Goal: Task Accomplishment & Management: Manage account settings

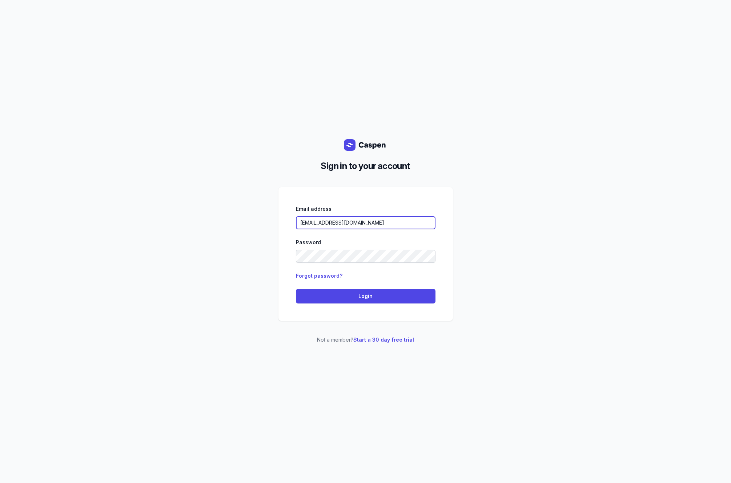
drag, startPoint x: 323, startPoint y: 214, endPoint x: 141, endPoint y: 197, distance: 182.5
click at [142, 197] on div "Sign in to your account Email address aliciav.ot@gmail.com Password Forgot pass…" at bounding box center [365, 241] width 731 height 483
paste input "info@kyliesmart.com.au"
drag, startPoint x: 182, startPoint y: 201, endPoint x: 218, endPoint y: 208, distance: 36.6
click at [182, 201] on div "Sign in to your account Email address info@kyliesmart.com.au Password Forgot pa…" at bounding box center [365, 241] width 731 height 483
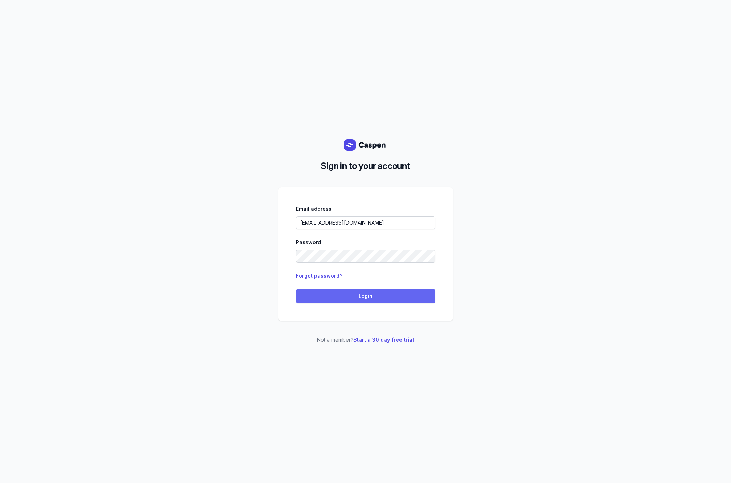
click at [361, 302] on button "Login" at bounding box center [366, 296] width 140 height 15
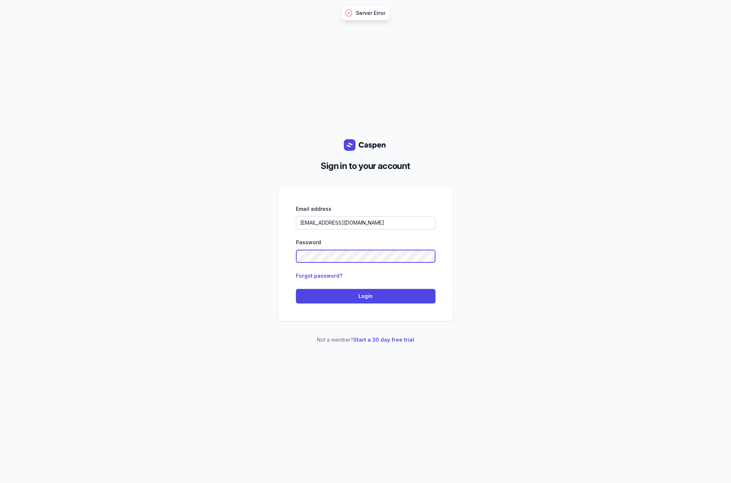
click at [132, 239] on div "Sign in to your account Email address info@kyliesmart.com.au Password Forgot pa…" at bounding box center [365, 241] width 731 height 483
drag, startPoint x: 370, startPoint y: 221, endPoint x: 250, endPoint y: 216, distance: 120.1
click at [250, 216] on div "Sign in to your account Email address info@kyliesmart.com.au Password Forgot pa…" at bounding box center [365, 241] width 731 height 483
paste input "annasamoylenko0001@gmail.com"
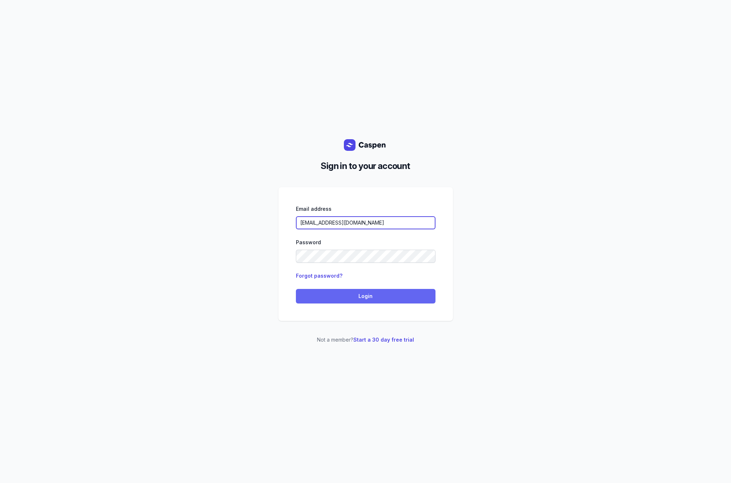
type input "annasamoylenko0001@gmail.com"
click at [364, 296] on span "Login" at bounding box center [365, 296] width 131 height 9
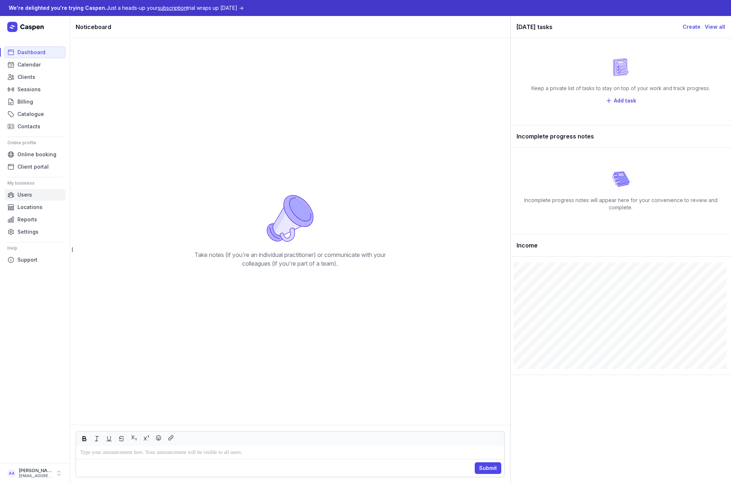
click at [21, 193] on span "Users" at bounding box center [24, 194] width 15 height 9
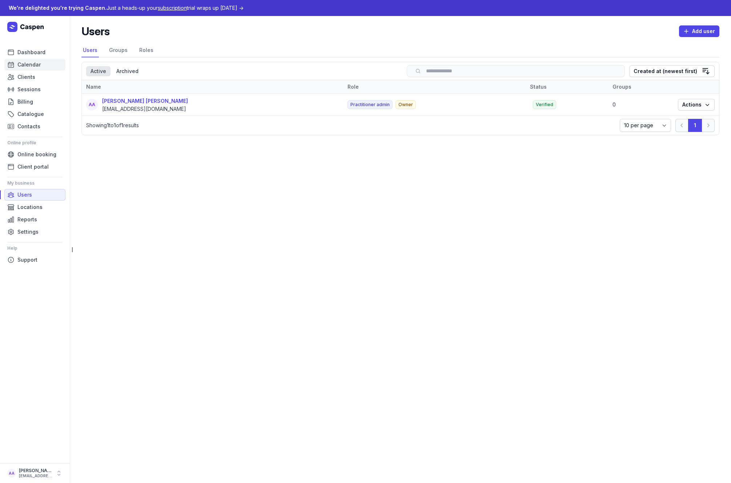
click at [40, 63] on span "Calendar" at bounding box center [28, 64] width 23 height 9
select select "week"
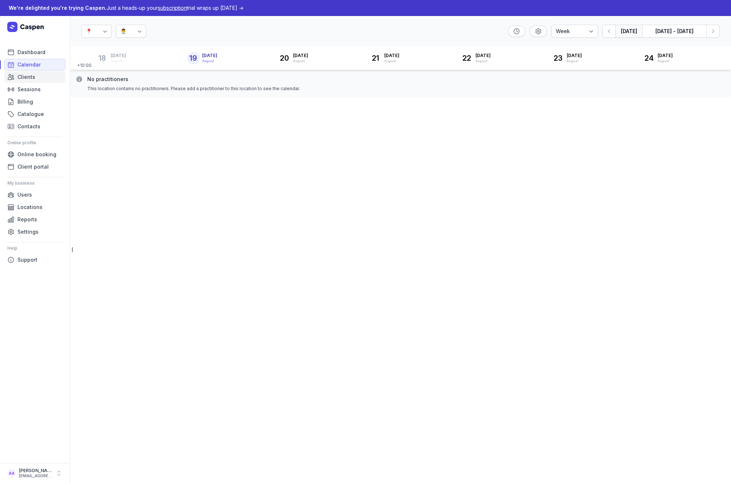
click at [27, 79] on span "Clients" at bounding box center [26, 77] width 18 height 9
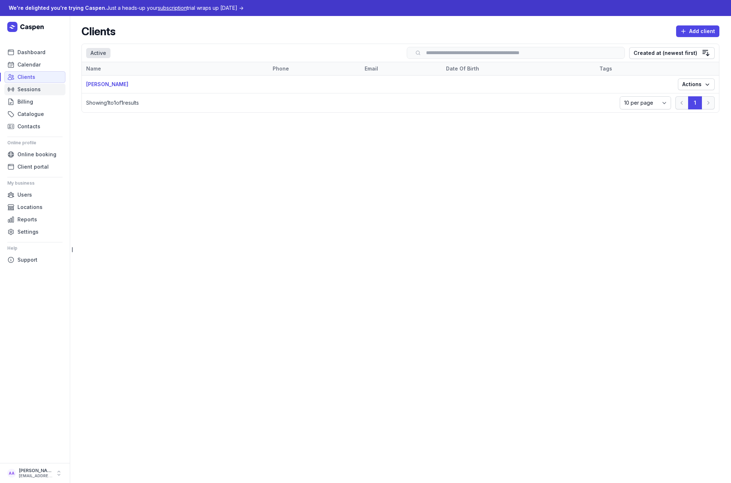
click at [27, 88] on span "Sessions" at bounding box center [28, 89] width 23 height 9
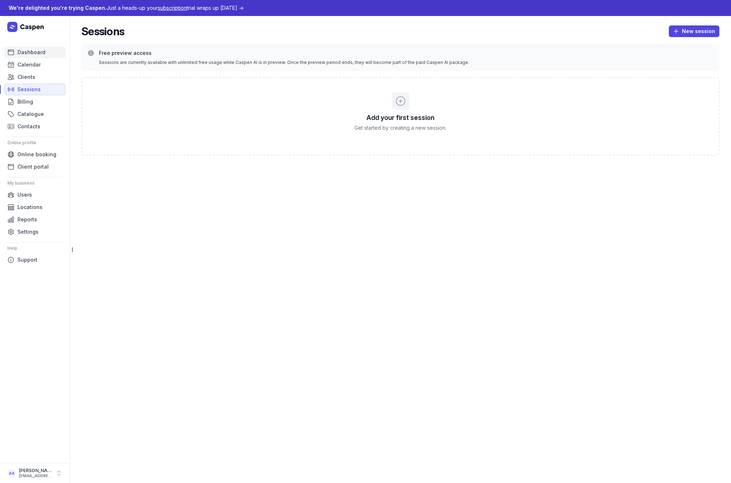
click at [29, 49] on span "Dashboard" at bounding box center [31, 52] width 28 height 9
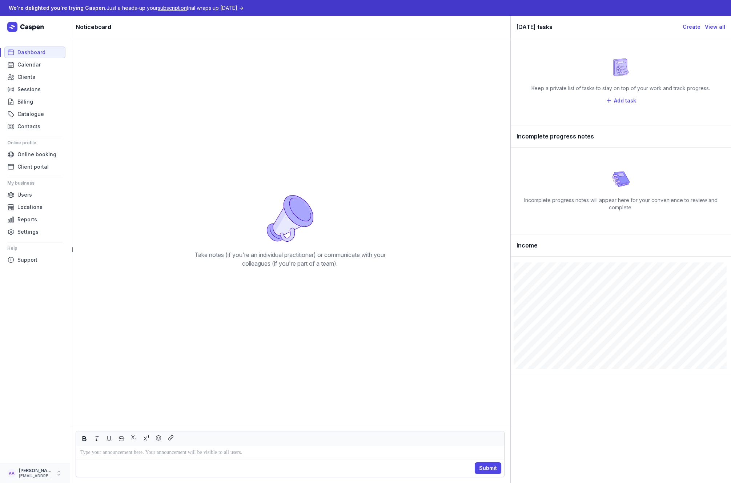
click at [59, 474] on icon "button" at bounding box center [58, 473] width 7 height 7
click at [92, 476] on link "Logout" at bounding box center [113, 474] width 81 height 10
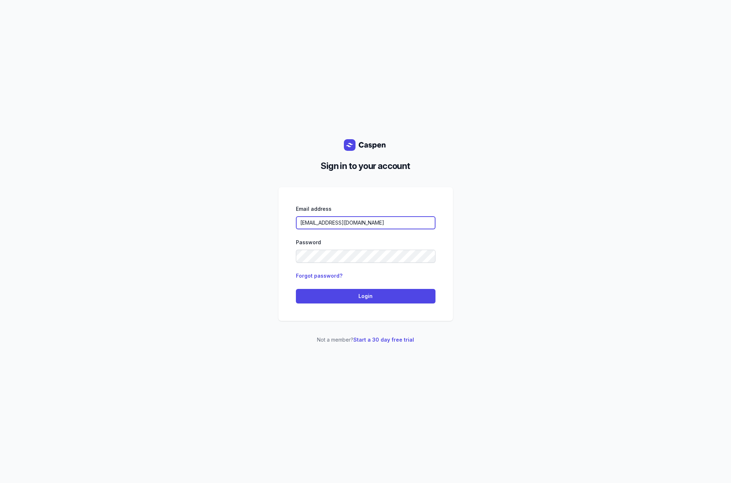
drag, startPoint x: 313, startPoint y: 221, endPoint x: 242, endPoint y: 223, distance: 71.3
click at [242, 223] on div "Sign in to your account Email address [EMAIL_ADDRESS][DOMAIN_NAME] Password For…" at bounding box center [365, 241] width 731 height 483
paste input "[EMAIL_ADDRESS][DOMAIN_NAME]"
drag, startPoint x: 221, startPoint y: 250, endPoint x: 279, endPoint y: 258, distance: 58.8
click at [222, 250] on div "Sign in to your account Email address [EMAIL_ADDRESS][DOMAIN_NAME] Password For…" at bounding box center [365, 241] width 731 height 483
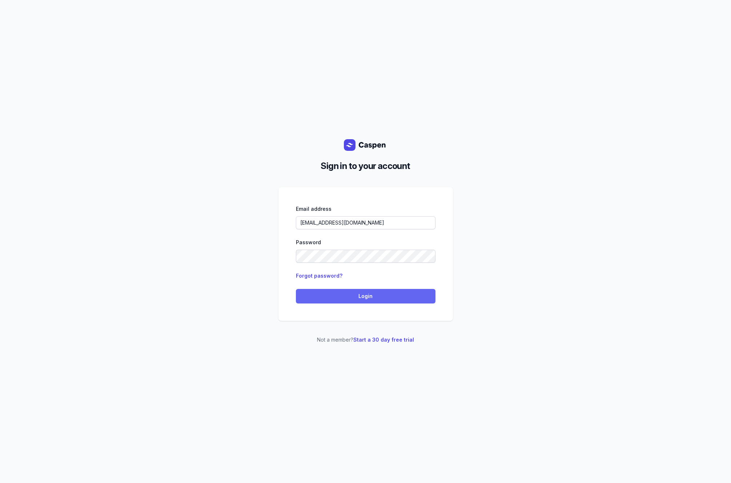
click at [361, 294] on span "Login" at bounding box center [365, 296] width 131 height 9
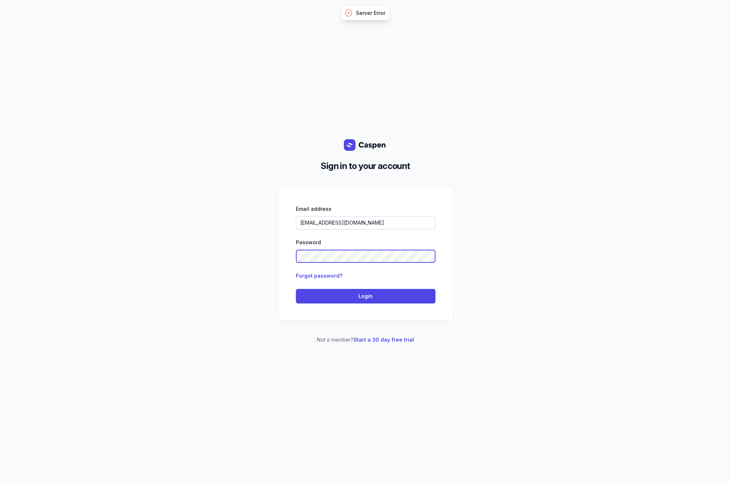
click at [187, 261] on div "Sign in to your account Email address [EMAIL_ADDRESS][DOMAIN_NAME] Password For…" at bounding box center [365, 241] width 731 height 483
click at [554, 197] on div "Sign in to your account Email address [EMAIL_ADDRESS][DOMAIN_NAME] Password For…" at bounding box center [365, 241] width 731 height 483
click at [31, 73] on div "Sign in to your account Email address [EMAIL_ADDRESS][DOMAIN_NAME] Password For…" at bounding box center [365, 241] width 731 height 483
drag, startPoint x: 401, startPoint y: 223, endPoint x: 202, endPoint y: 213, distance: 199.8
click at [202, 213] on div "Sign in to your account Email address [EMAIL_ADDRESS][DOMAIN_NAME] Password For…" at bounding box center [365, 241] width 731 height 483
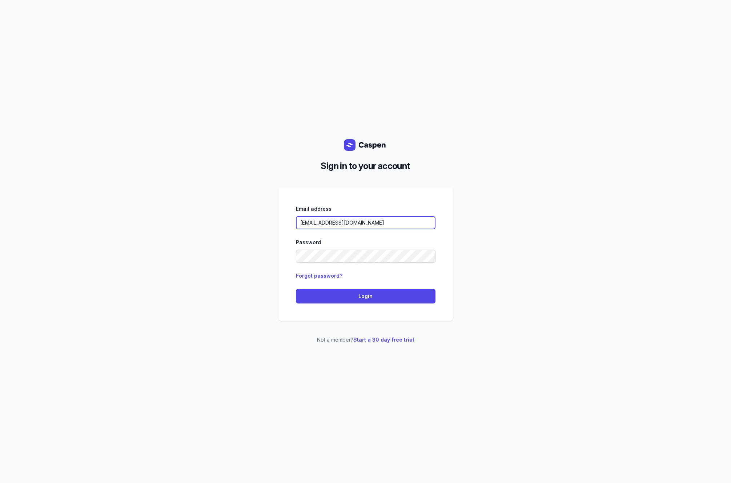
paste input "hello@lunawellnessco"
type input "[EMAIL_ADDRESS][DOMAIN_NAME]"
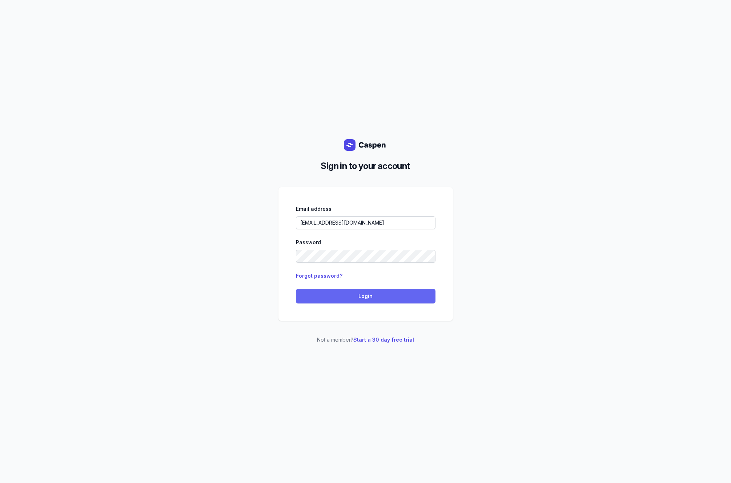
drag, startPoint x: 347, startPoint y: 295, endPoint x: 487, endPoint y: 278, distance: 141.3
click at [348, 295] on span "Login" at bounding box center [365, 296] width 131 height 9
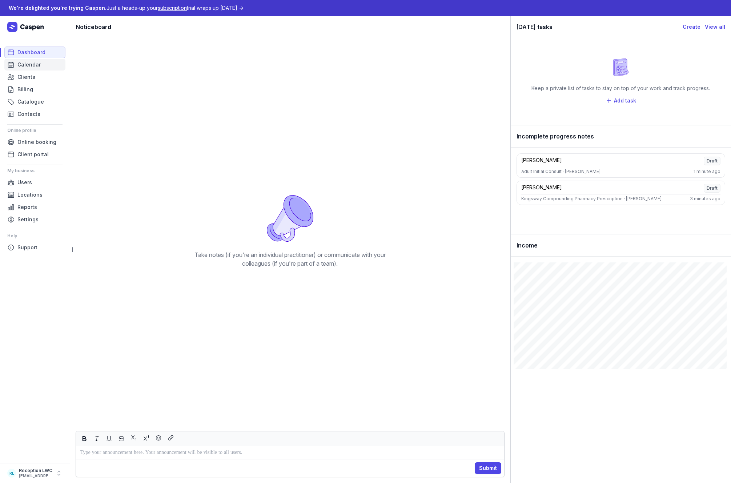
click at [32, 61] on span "Calendar" at bounding box center [28, 64] width 23 height 9
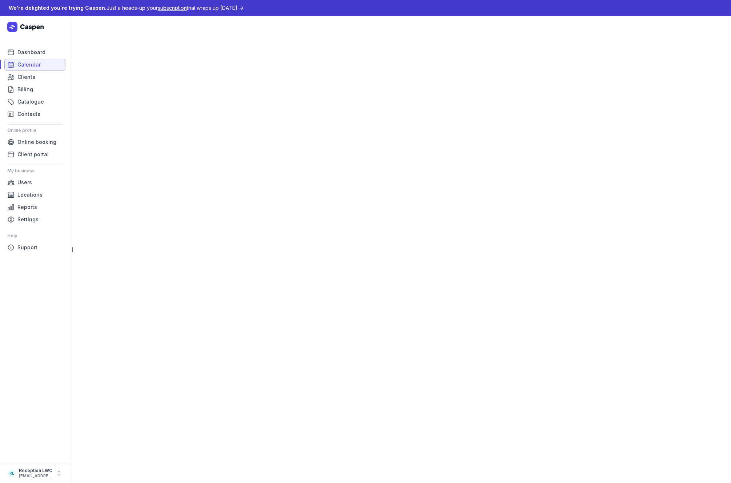
select select "week"
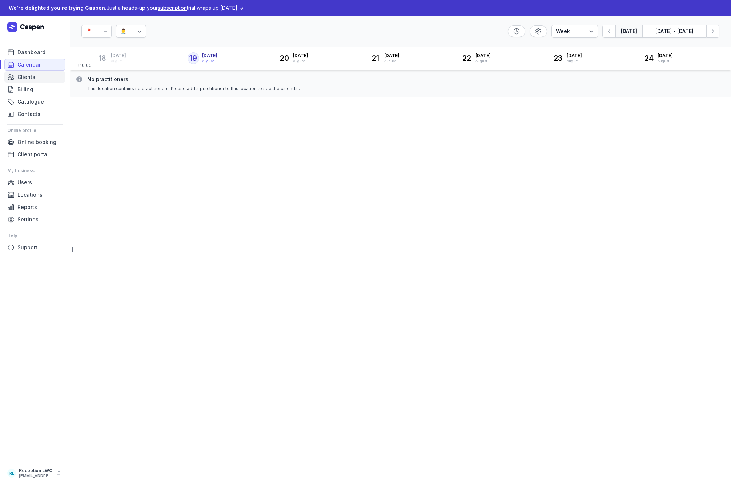
click at [30, 73] on span "Clients" at bounding box center [26, 77] width 18 height 9
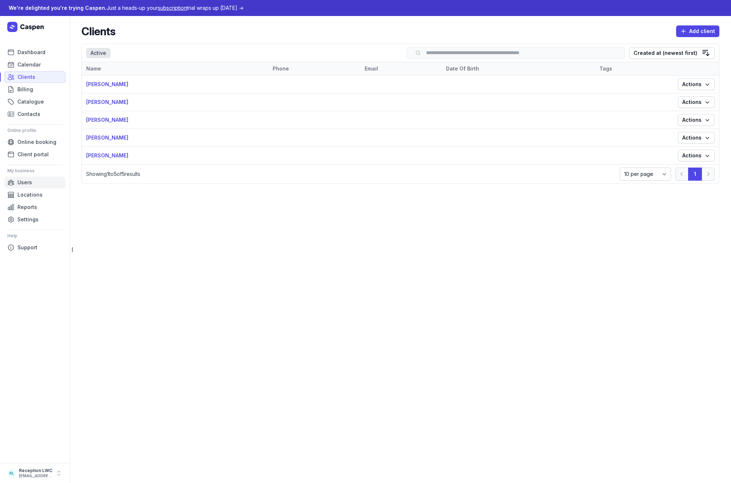
click at [28, 186] on span "Users" at bounding box center [24, 182] width 15 height 9
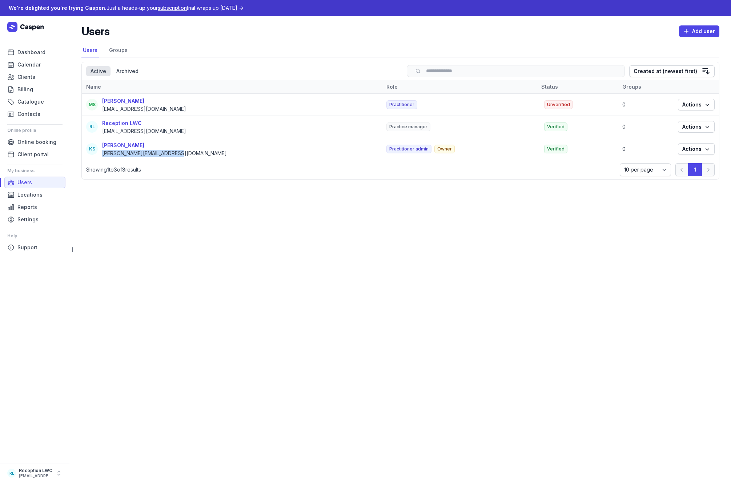
drag, startPoint x: 182, startPoint y: 153, endPoint x: 101, endPoint y: 156, distance: 80.4
click at [101, 156] on div "KS [PERSON_NAME] [PERSON_NAME][EMAIL_ADDRESS][DOMAIN_NAME]" at bounding box center [232, 149] width 292 height 16
drag, startPoint x: 101, startPoint y: 156, endPoint x: 108, endPoint y: 155, distance: 6.6
copy div "[PERSON_NAME][EMAIL_ADDRESS][DOMAIN_NAME]"
click at [282, 229] on main "Users Add user Select a tab Users Groups Users Groups Select a tab Active Archi…" at bounding box center [400, 249] width 661 height 467
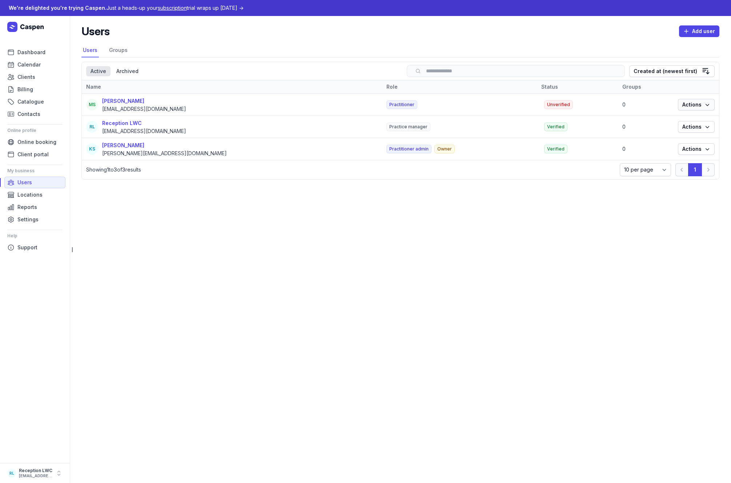
click at [700, 106] on span "Actions" at bounding box center [696, 104] width 28 height 9
click at [386, 260] on main "Users Add user Select a tab Users Groups Users Groups Select a tab Active Archi…" at bounding box center [400, 249] width 661 height 467
click at [696, 126] on span "Actions" at bounding box center [696, 127] width 28 height 9
click at [654, 139] on link "Edit" at bounding box center [673, 141] width 81 height 10
select select
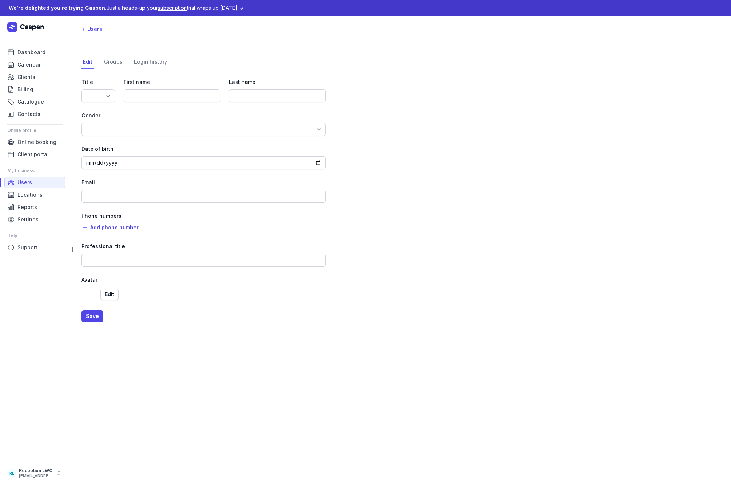
type input "Reception"
type input "LWC"
type input "[EMAIL_ADDRESS][DOMAIN_NAME]"
click at [98, 32] on div "Users" at bounding box center [91, 29] width 21 height 9
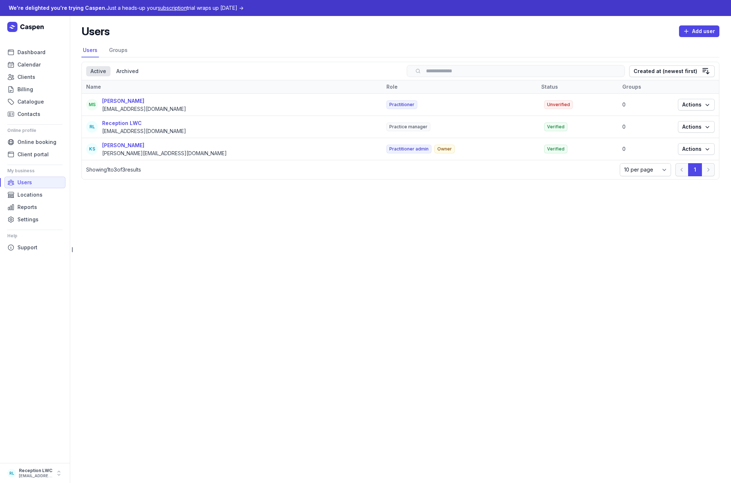
click at [204, 226] on main "Users Add user Select a tab Users Groups Users Groups Select a tab Active Archi…" at bounding box center [400, 249] width 661 height 467
click at [25, 216] on span "Settings" at bounding box center [27, 219] width 21 height 9
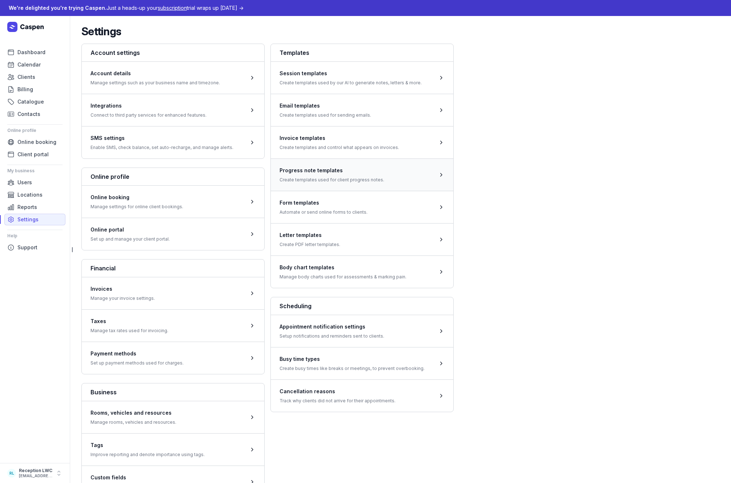
click at [371, 168] on span at bounding box center [362, 174] width 182 height 32
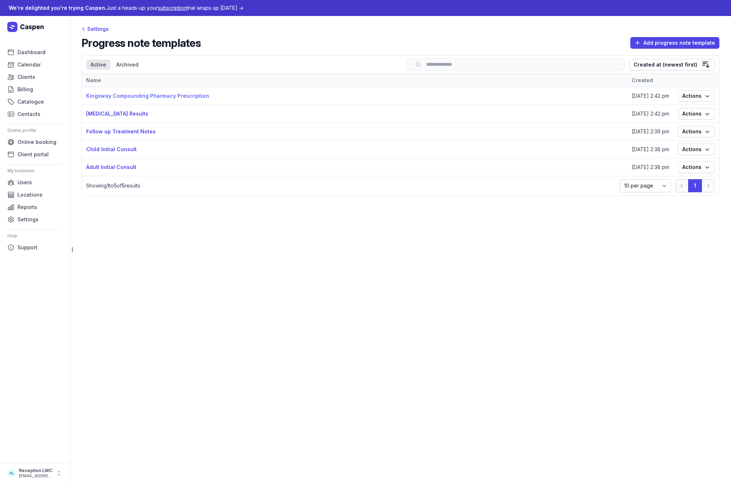
click at [156, 98] on link "Kingsway Compounding Pharmacy Prescription" at bounding box center [147, 96] width 123 height 6
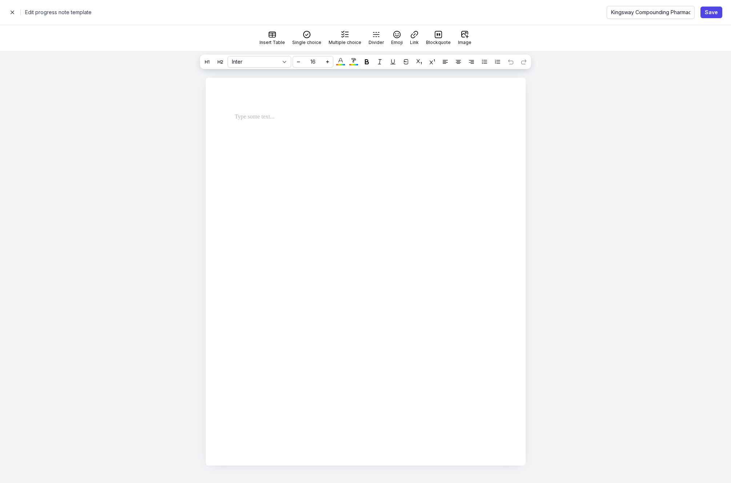
select select
click at [11, 11] on span "button" at bounding box center [12, 12] width 15 height 15
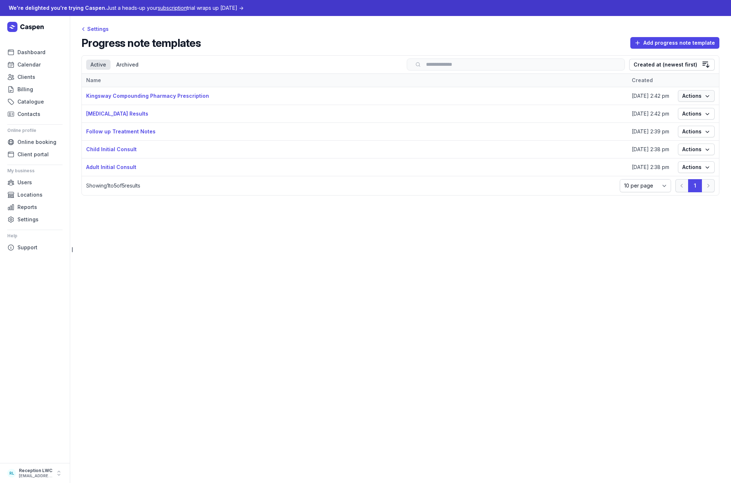
click at [704, 97] on icon "button" at bounding box center [707, 95] width 7 height 7
click at [643, 108] on link "Edit" at bounding box center [673, 110] width 81 height 10
select select
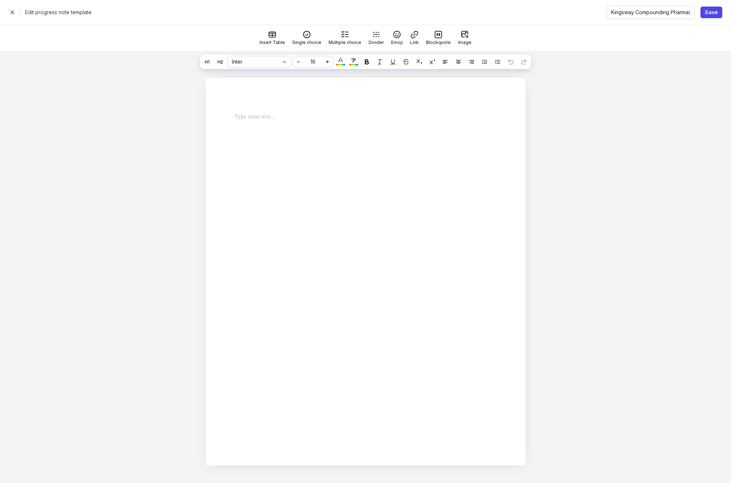
click at [10, 12] on span "button" at bounding box center [12, 12] width 15 height 15
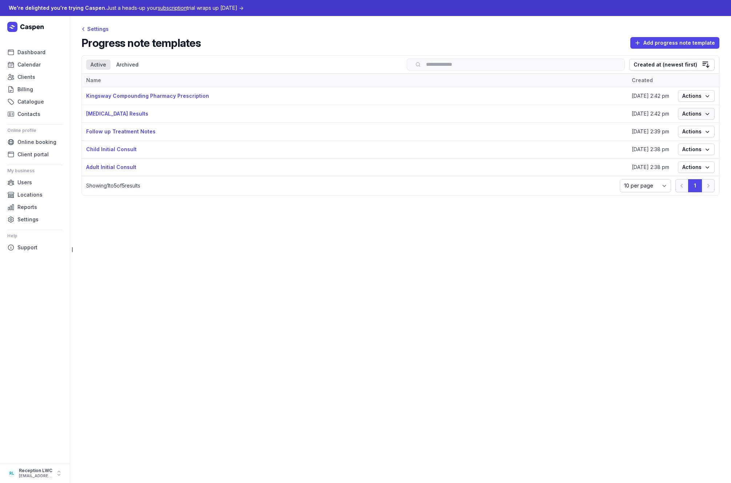
click at [708, 112] on icon "button" at bounding box center [707, 113] width 7 height 7
click at [647, 127] on link "Edit" at bounding box center [673, 128] width 81 height 10
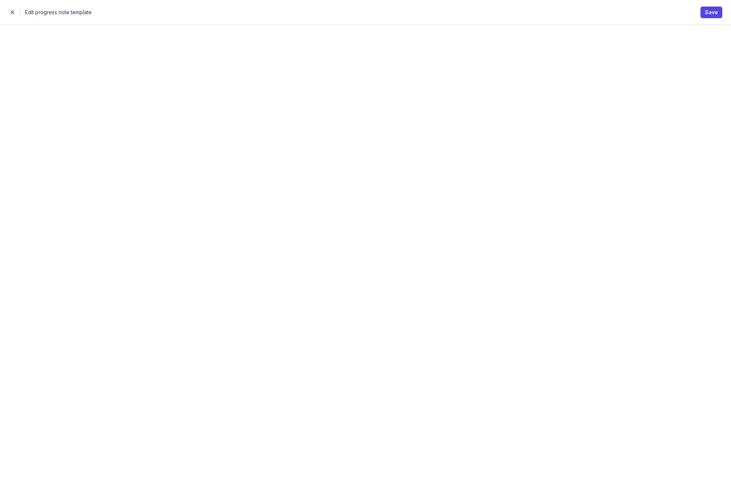
select select
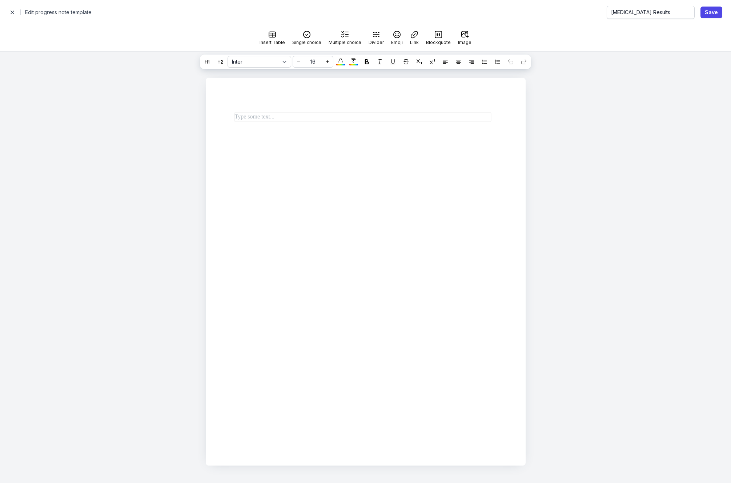
click at [10, 13] on span "button" at bounding box center [12, 12] width 15 height 15
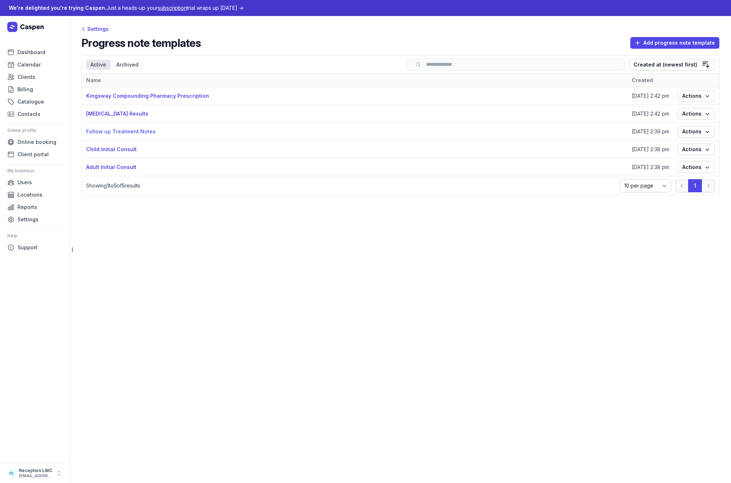
click at [105, 133] on link "Follow up Treatment Notes" at bounding box center [120, 131] width 69 height 6
select select
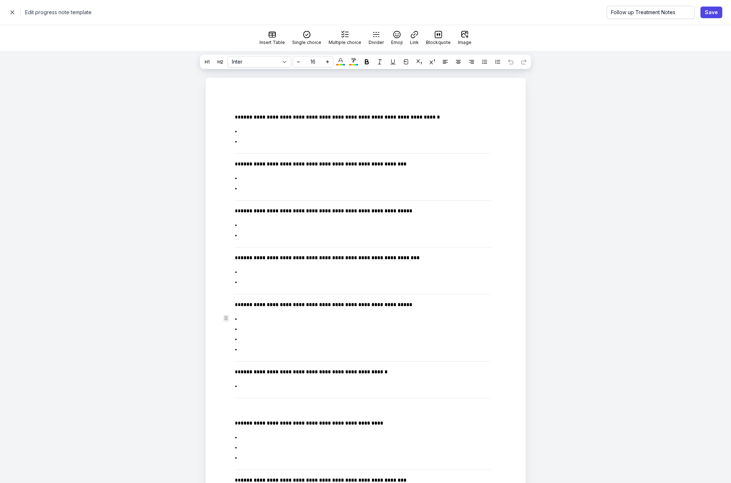
scroll to position [153, 0]
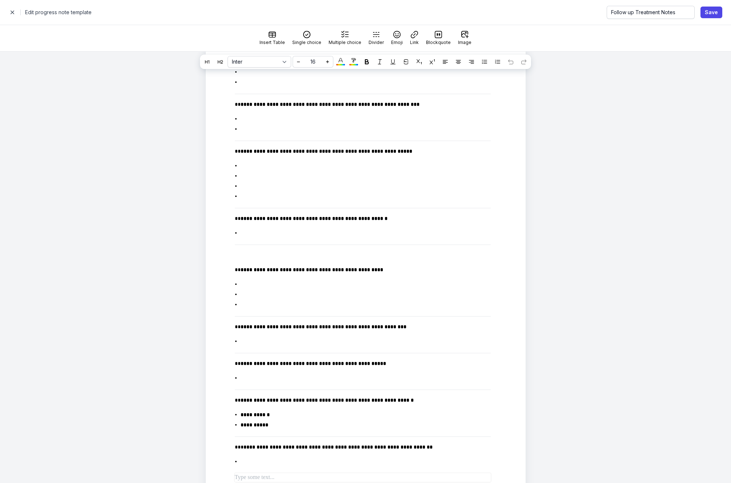
click at [13, 12] on span "button" at bounding box center [12, 12] width 15 height 15
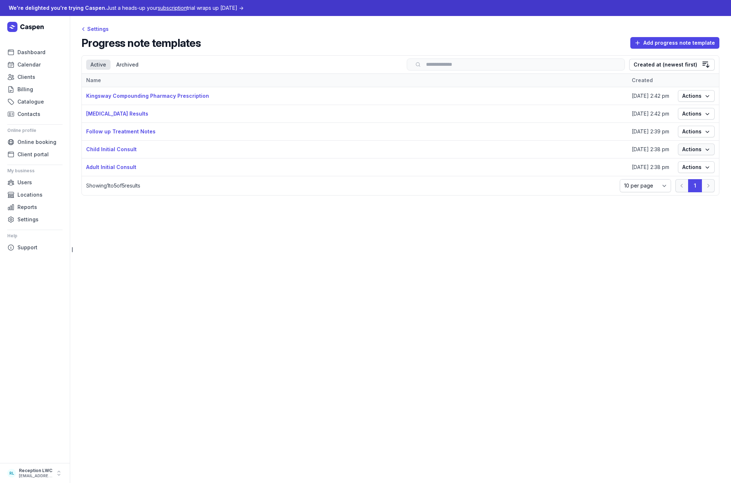
click at [709, 150] on icon "button" at bounding box center [708, 150] width 4 height 2
click at [666, 165] on link "Edit" at bounding box center [673, 164] width 81 height 10
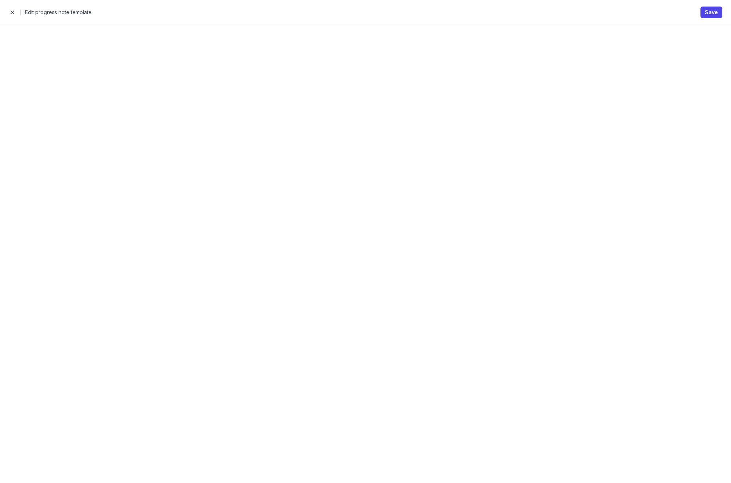
select select
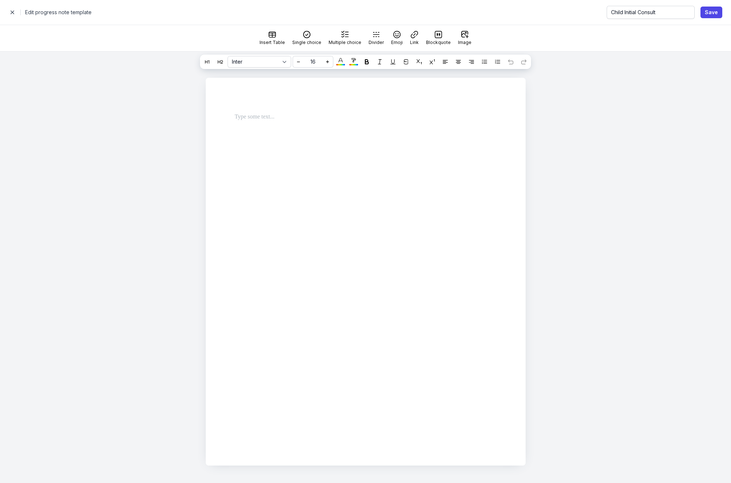
click at [10, 11] on span "button" at bounding box center [12, 12] width 15 height 15
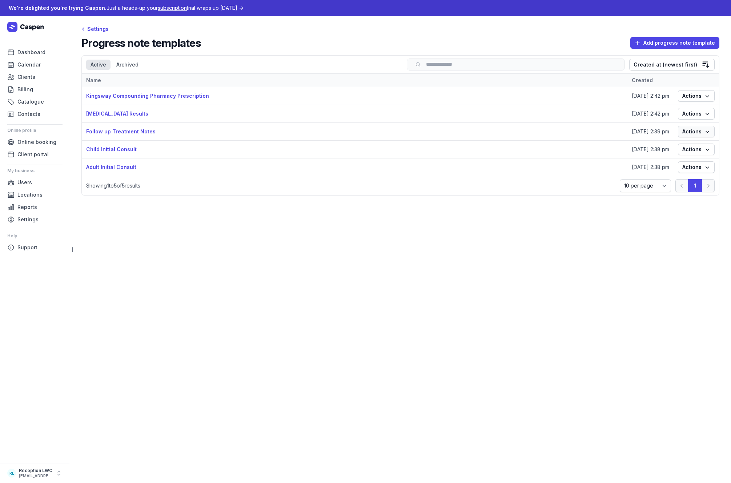
click at [707, 131] on icon "button" at bounding box center [707, 131] width 7 height 7
click at [29, 77] on span "Clients" at bounding box center [26, 77] width 18 height 9
click at [23, 76] on span "Clients" at bounding box center [26, 77] width 18 height 9
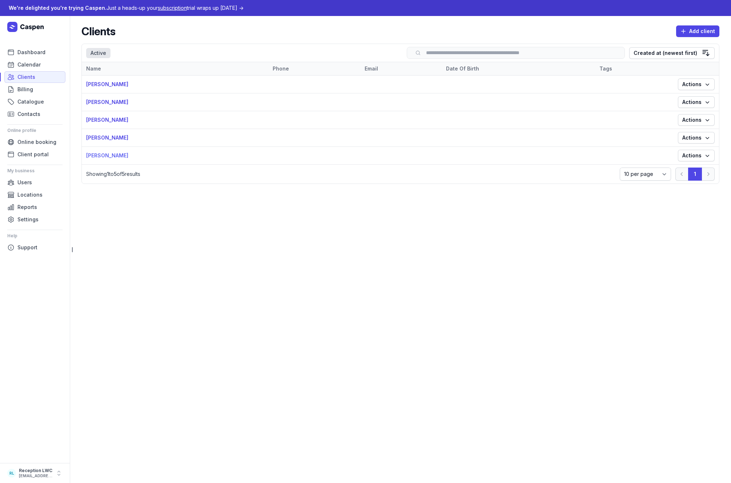
click at [104, 156] on link "Robert Demo" at bounding box center [107, 155] width 42 height 6
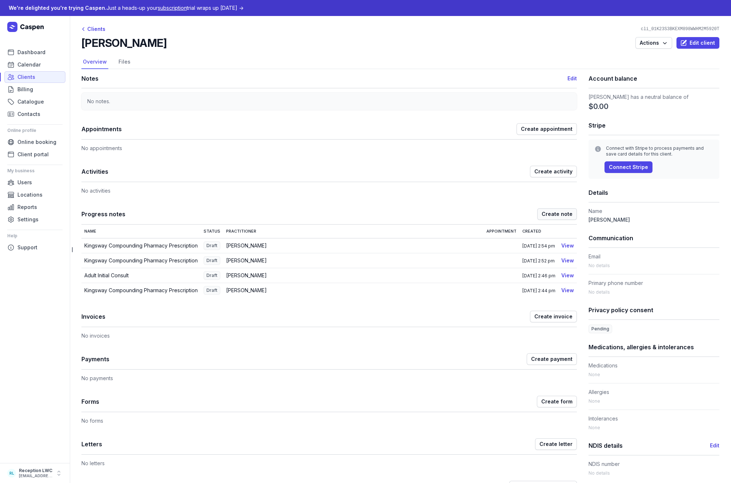
click at [551, 217] on span "Create note" at bounding box center [557, 214] width 31 height 9
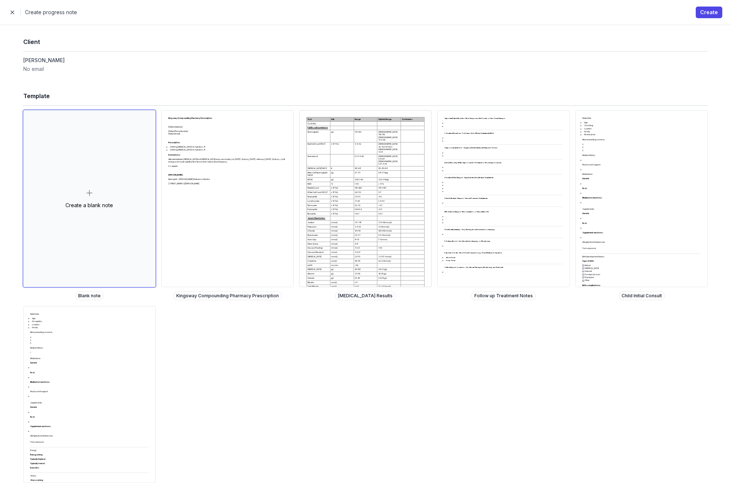
click at [355, 243] on p "4-17" at bounding box center [365, 244] width 21 height 3
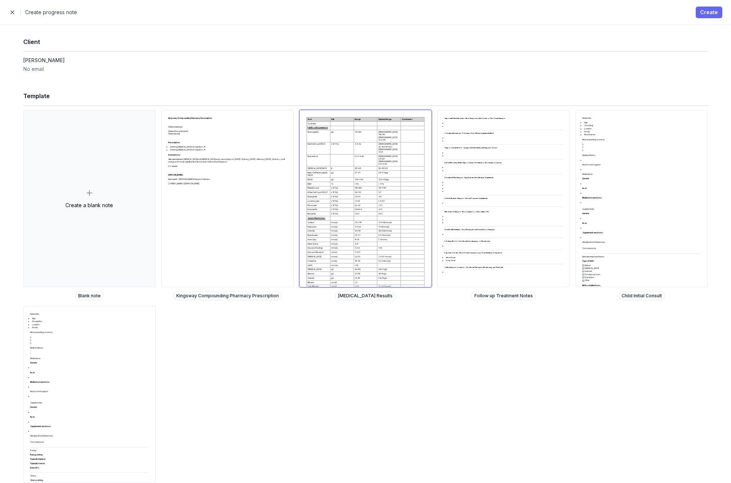
click at [704, 15] on span "Create" at bounding box center [709, 12] width 18 height 9
click at [305, 13] on h2 "Create progress note" at bounding box center [356, 12] width 662 height 9
click at [9, 13] on span "button" at bounding box center [12, 12] width 15 height 15
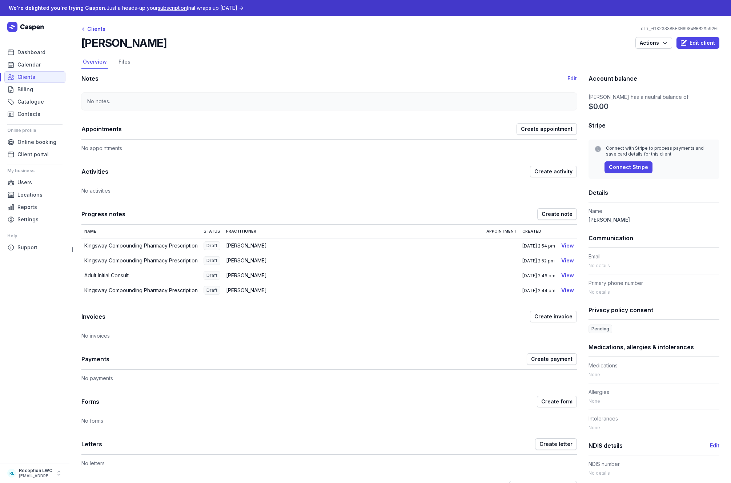
click at [546, 33] on div "Clients cli_01K23S3BKEXM898WWHM2M5920T Robert Demo Actions Edit client Select a…" at bounding box center [400, 270] width 661 height 509
click at [28, 180] on span "Users" at bounding box center [24, 182] width 15 height 9
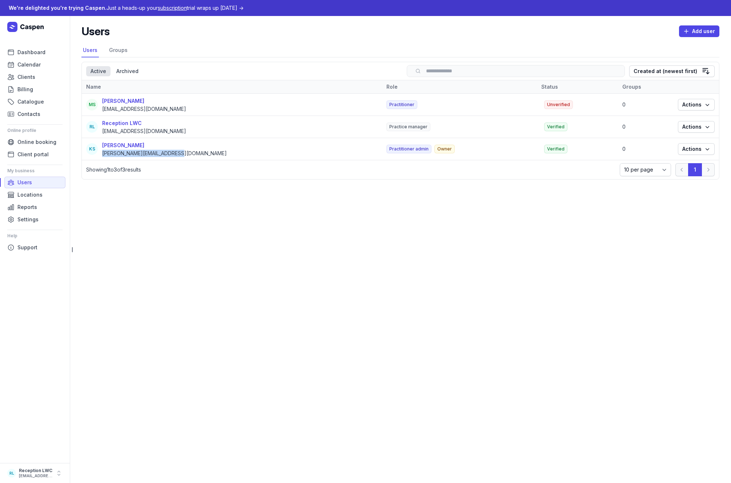
drag, startPoint x: 189, startPoint y: 159, endPoint x: 100, endPoint y: 157, distance: 88.7
click at [100, 157] on td "KS Kylie Smart kylie@lunawellnessco.com.au" at bounding box center [232, 149] width 300 height 22
drag, startPoint x: 100, startPoint y: 157, endPoint x: 106, endPoint y: 154, distance: 6.7
copy div "kylie@lunawellnessco.com.au"
